Goal: Information Seeking & Learning: Learn about a topic

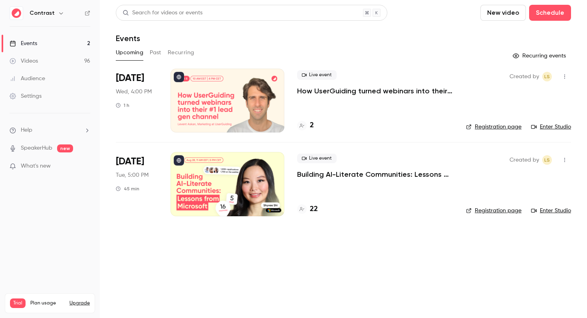
click at [40, 61] on link "Videos 96" at bounding box center [50, 61] width 100 height 18
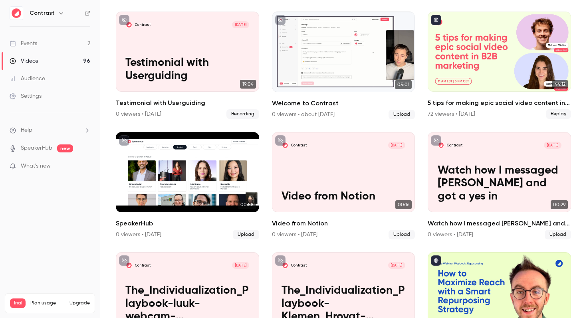
scroll to position [51, 0]
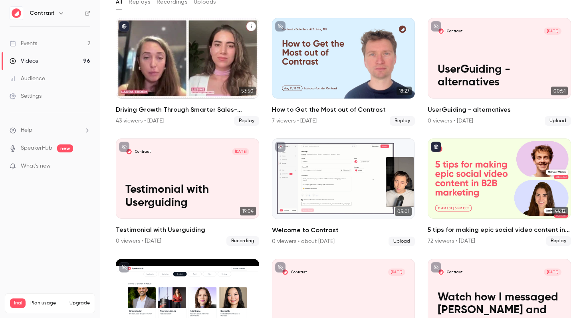
click at [193, 115] on div "Driving Growth Through Smarter Sales-Marketing Collaboration 43 viewers • [DATE…" at bounding box center [187, 115] width 143 height 21
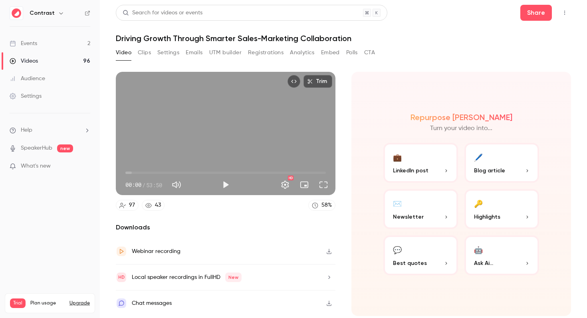
click at [37, 60] on div "Videos" at bounding box center [24, 61] width 28 height 8
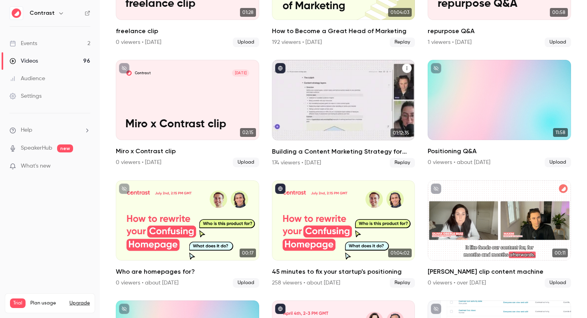
scroll to position [980, 0]
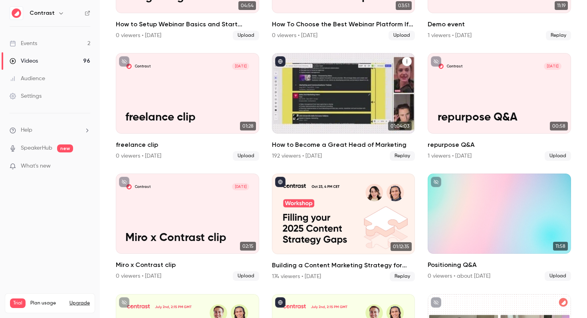
click at [344, 145] on h2 "How to Become a Great Head of Marketing" at bounding box center [343, 145] width 143 height 10
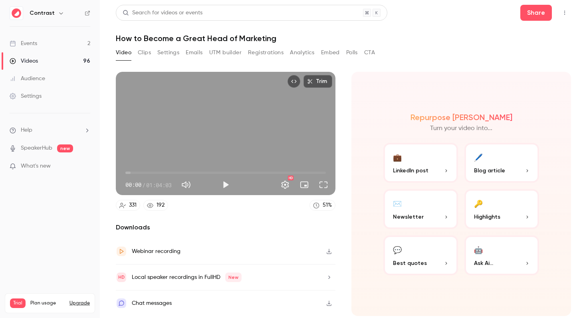
click at [330, 249] on icon "button" at bounding box center [329, 252] width 6 height 6
click at [382, 124] on div "Repurpose Ai Turn your video into... 💼 LinkedIn post 🖊️ Blog article ✉️ Newslet…" at bounding box center [462, 194] width 220 height 245
click at [149, 55] on button "Clips" at bounding box center [144, 52] width 13 height 13
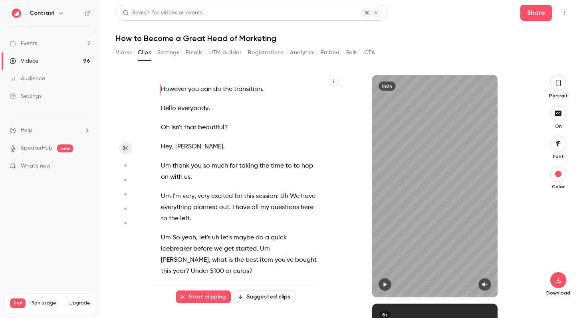
click at [335, 82] on icon "button" at bounding box center [334, 81] width 5 height 5
click at [124, 52] on div at bounding box center [293, 159] width 587 height 318
click at [123, 52] on button "Video" at bounding box center [124, 52] width 16 height 13
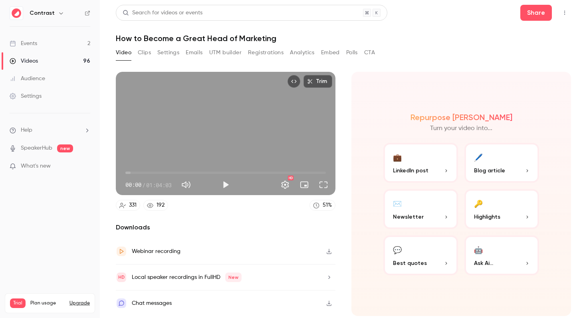
click at [146, 52] on button "Clips" at bounding box center [144, 52] width 13 height 13
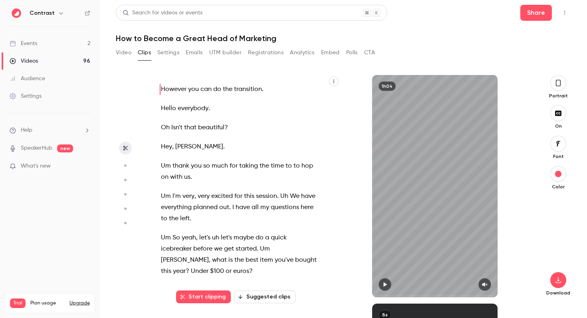
click at [334, 83] on icon "button" at bounding box center [334, 82] width 1 height 4
click at [315, 98] on div "Copy transcript" at bounding box center [301, 100] width 61 height 8
click at [118, 46] on div "Search for videos or events Share How to Become a Great Head of Marketing Video…" at bounding box center [344, 159] width 456 height 309
click at [121, 51] on button "Video" at bounding box center [124, 52] width 16 height 13
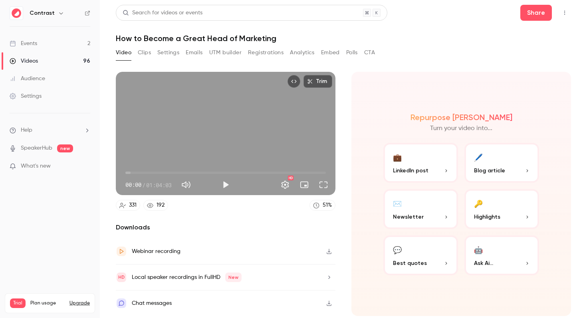
click at [145, 52] on button "Clips" at bounding box center [144, 52] width 13 height 13
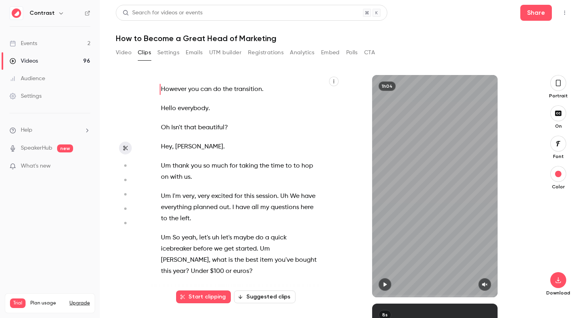
click at [334, 81] on icon "button" at bounding box center [334, 81] width 5 height 5
click at [121, 56] on div at bounding box center [293, 159] width 587 height 318
click at [125, 53] on button "Video" at bounding box center [124, 52] width 16 height 13
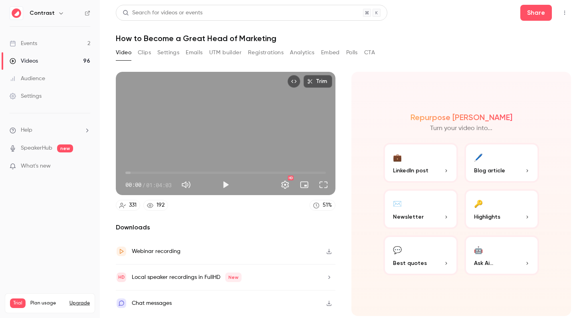
click at [327, 278] on icon "button" at bounding box center [329, 278] width 6 height 6
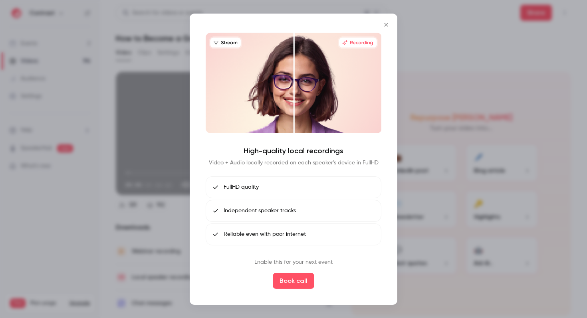
click at [385, 23] on icon "Close" at bounding box center [386, 25] width 4 height 4
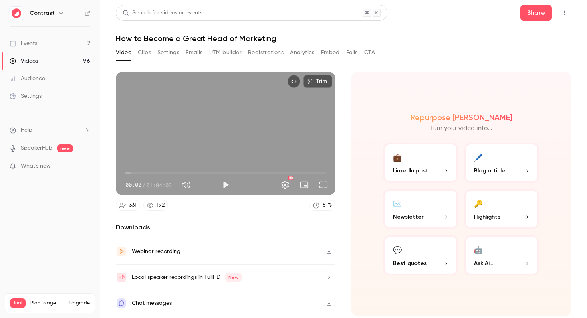
click at [148, 49] on button "Clips" at bounding box center [144, 52] width 13 height 13
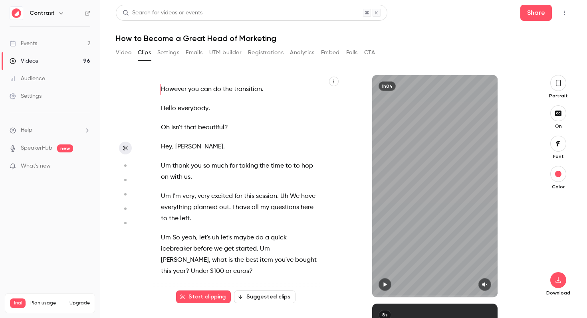
click at [336, 83] on icon "button" at bounding box center [334, 81] width 5 height 5
